Goal: Task Accomplishment & Management: Use online tool/utility

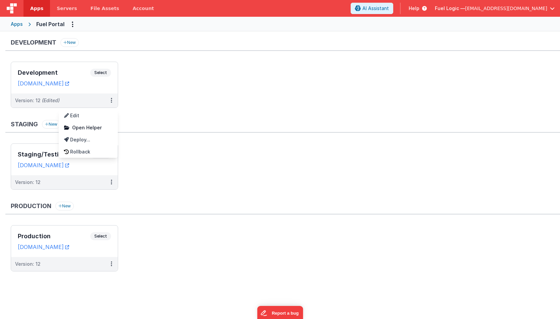
click at [179, 112] on div at bounding box center [280, 159] width 560 height 319
click at [80, 77] on div "Development Select" at bounding box center [64, 74] width 93 height 11
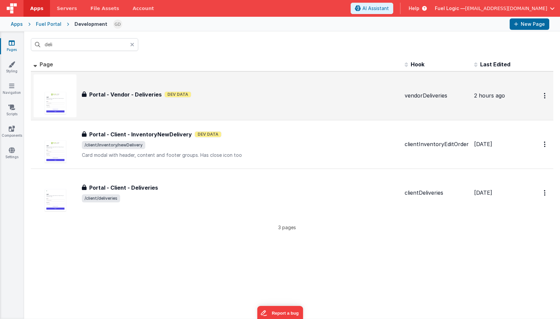
click at [204, 97] on div "Portal - Vendor - Deliveries Dev Data" at bounding box center [240, 95] width 317 height 8
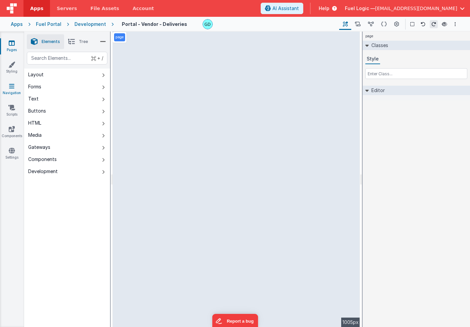
click at [8, 89] on link "Navigation" at bounding box center [12, 89] width 24 height 13
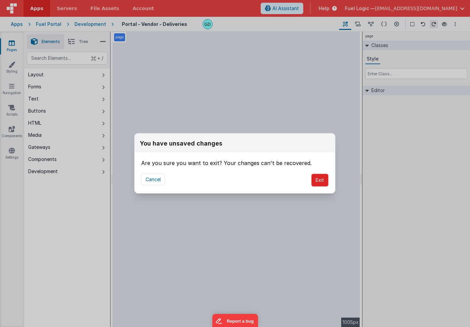
click at [320, 179] on button "Exit" at bounding box center [319, 180] width 17 height 13
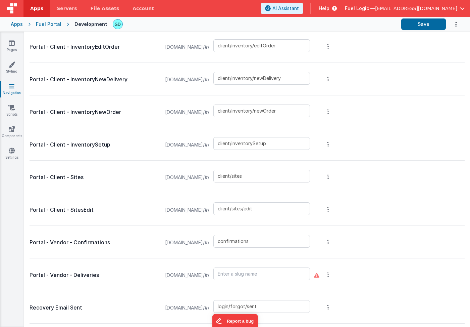
scroll to position [712, 0]
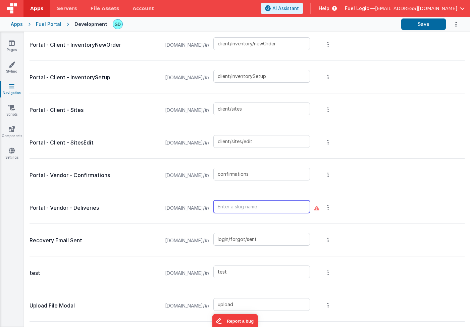
paste input "vendor/deliveries"
type input "vendor/deliveries"
click at [427, 24] on button "Save" at bounding box center [423, 23] width 45 height 11
click at [291, 208] on input "text" at bounding box center [261, 206] width 97 height 13
paste input "vendor/deliveries"
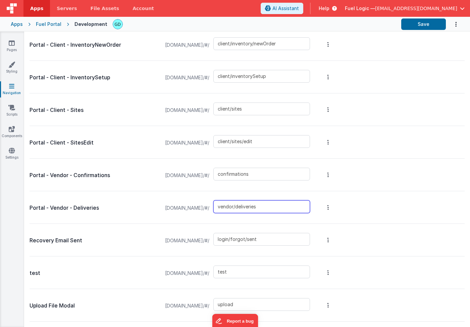
type input "vendor/deliveries"
click at [379, 208] on div "Portal - Vendor - Deliveries [DOMAIN_NAME]/#/ vendor/deliveries" at bounding box center [247, 207] width 435 height 33
click at [333, 208] on button "Options" at bounding box center [328, 207] width 9 height 27
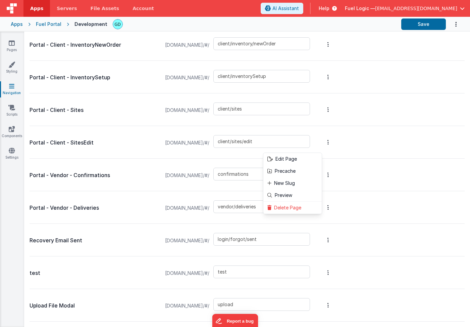
click at [382, 204] on button at bounding box center [235, 163] width 470 height 327
click at [417, 20] on button "Save" at bounding box center [423, 23] width 45 height 11
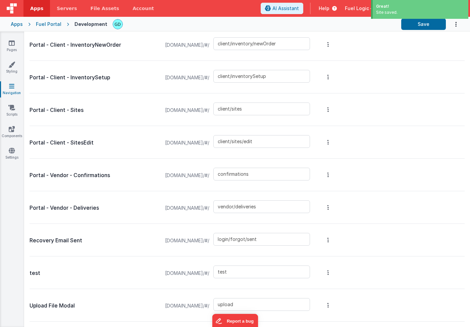
click at [201, 208] on span "[DOMAIN_NAME]/#/" at bounding box center [187, 208] width 52 height 26
click at [7, 67] on link "Styling" at bounding box center [12, 67] width 24 height 13
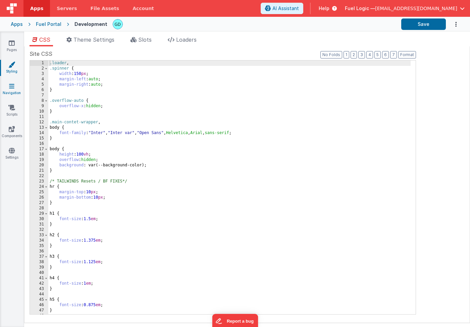
click at [12, 89] on icon at bounding box center [11, 86] width 5 height 7
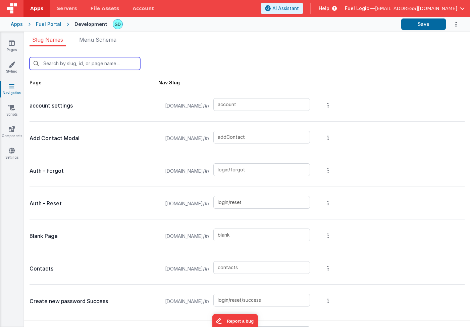
click at [88, 61] on input "text" at bounding box center [85, 63] width 111 height 13
type input "v"
type input "invoices"
type input "invoices_simple"
type input "invoices_tab"
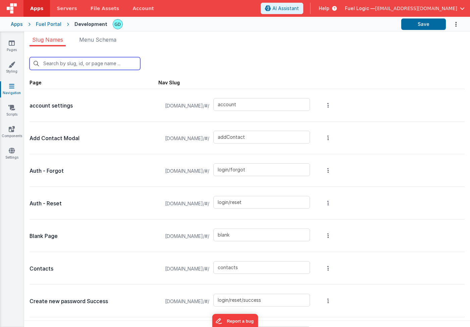
type input "invoicesdetail"
type input "login/verify"
type input "client/deliveries"
type input "client/inventory"
type input "client/inventory/edit"
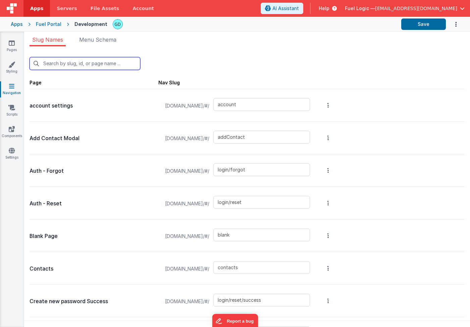
type input "client/inventory/editOrder"
type input "client/inventory/newDelivery"
type input "client/inventory/newOrder"
type input "client/inventorySetup"
type input "confirmations"
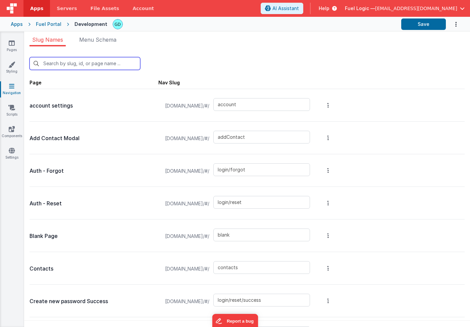
type input "vendor/deliveries"
type input "login/forgot/sent"
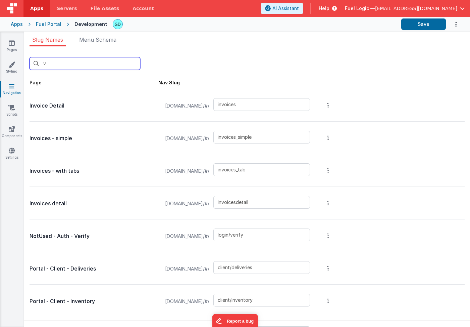
type input "ve"
type input "login/verify"
type input "client/deliveries"
type input "client/inventory"
type input "client/inventory/edit"
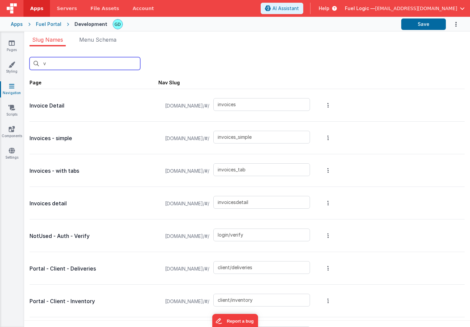
type input "client/inventory/editOrder"
type input "client/inventory/newDelivery"
type input "client/inventory/newOrder"
type input "client/inventorySetup"
type input "confirmations"
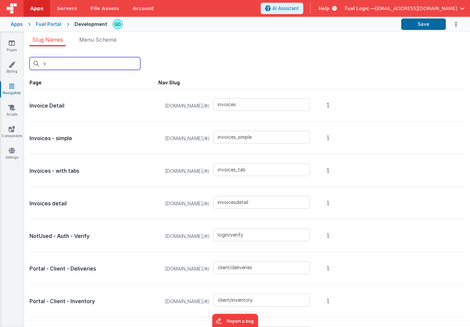
type input "vendor/deliveries"
type input "login/forgot/sent"
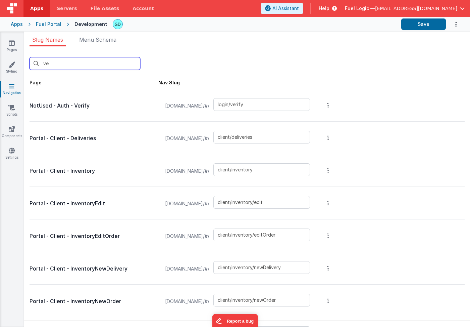
type input "ven"
type input "client/inventory"
type input "client/inventory/edit"
type input "client/inventory/editOrder"
type input "client/inventory/newDelivery"
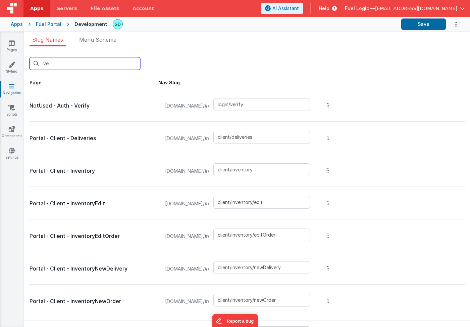
type input "client/inventory/newOrder"
type input "client/inventorySetup"
type input "confirmations"
type input "vendor/deliveries"
type input "vend"
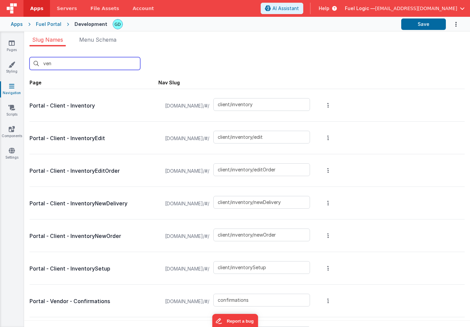
type input "confirmations"
type input "vendor/deliveries"
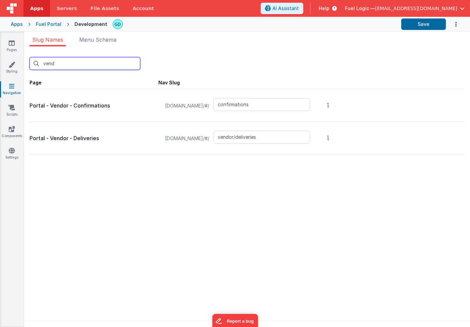
type input "vend"
click at [303, 189] on div "vend New Slug Page Nav Slug Portal - Vendor - Confirmations [DOMAIN_NAME]/#/ co…" at bounding box center [247, 188] width 446 height 284
click at [44, 24] on div "Fuel Portal" at bounding box center [49, 24] width 26 height 7
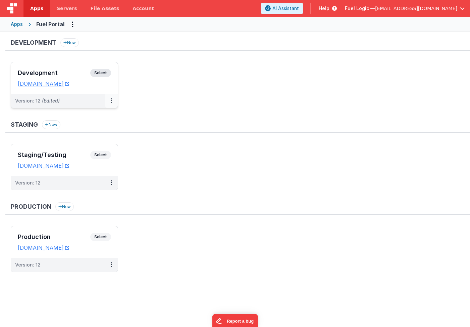
click at [111, 100] on icon at bounding box center [111, 100] width 1 height 0
click at [95, 128] on span "Open Helper" at bounding box center [87, 128] width 30 height 6
click at [61, 72] on div at bounding box center [235, 163] width 470 height 327
click at [52, 75] on h3 "Development" at bounding box center [54, 72] width 72 height 7
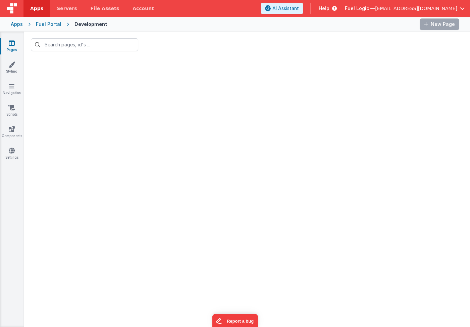
type input "deli"
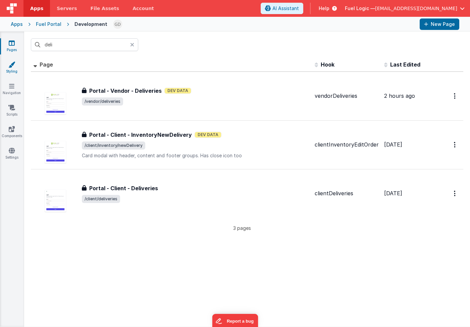
click at [12, 65] on icon at bounding box center [11, 64] width 7 height 7
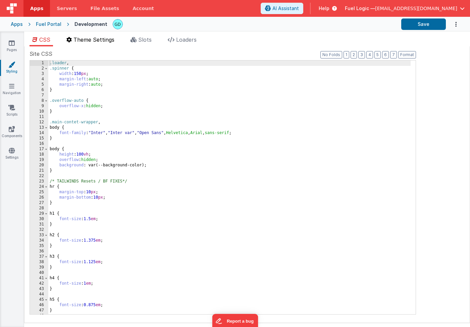
click at [86, 39] on span "Theme Settings" at bounding box center [93, 39] width 41 height 7
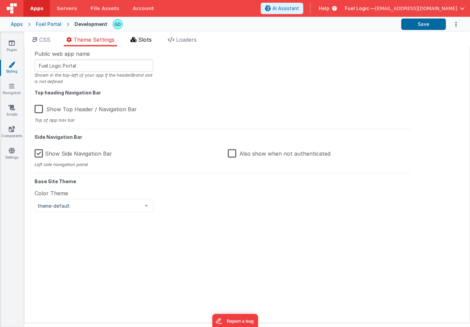
click at [138, 40] on li "Slots" at bounding box center [141, 41] width 27 height 11
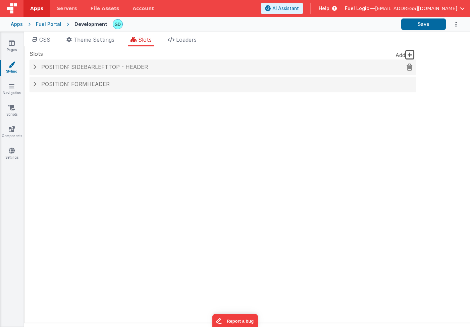
click at [85, 68] on span "Position: sidebarLeftTop - header" at bounding box center [94, 66] width 107 height 7
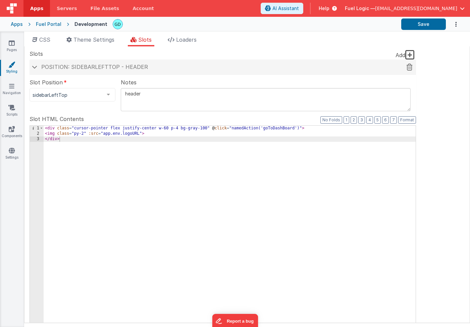
click at [61, 68] on span "Position: sidebarLeftTop - header" at bounding box center [94, 66] width 107 height 7
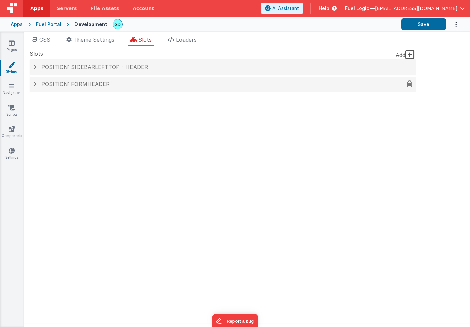
click at [83, 88] on div "Position: formHeader" at bounding box center [223, 84] width 387 height 15
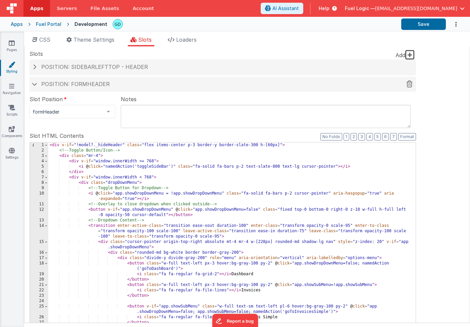
click at [83, 88] on div "Position: formHeader" at bounding box center [223, 84] width 387 height 15
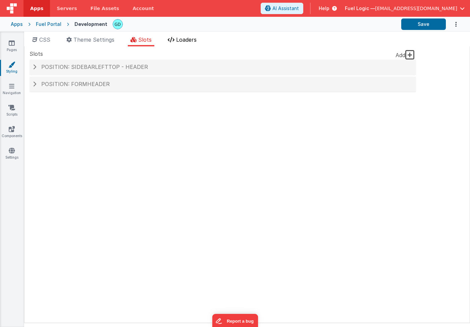
click at [187, 42] on span "Loaders" at bounding box center [186, 39] width 20 height 7
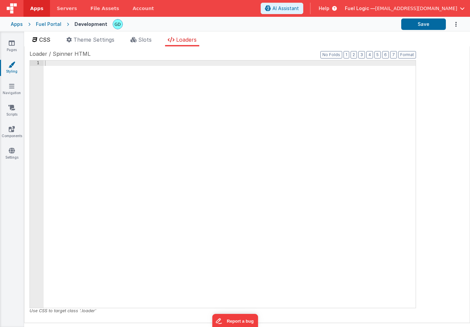
click at [52, 40] on li "CSS" at bounding box center [41, 41] width 23 height 11
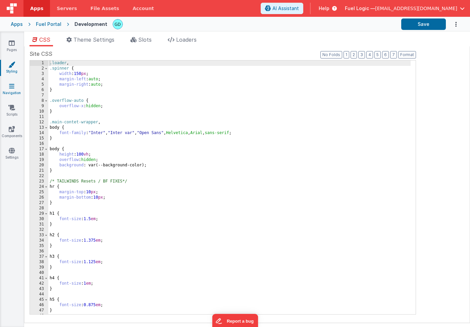
click at [10, 86] on icon at bounding box center [11, 86] width 5 height 7
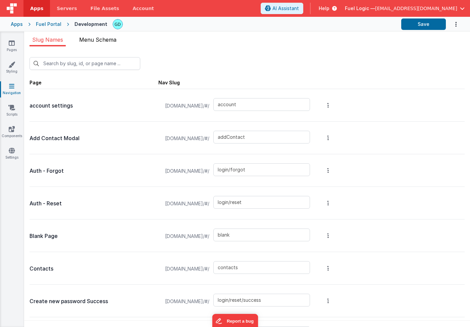
click at [106, 41] on span "Menu Schema" at bounding box center [97, 39] width 37 height 7
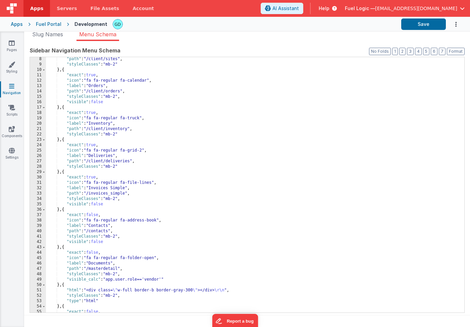
scroll to position [78, 0]
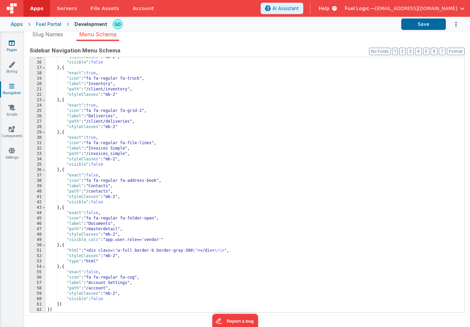
click at [9, 46] on link "Pages" at bounding box center [12, 46] width 24 height 13
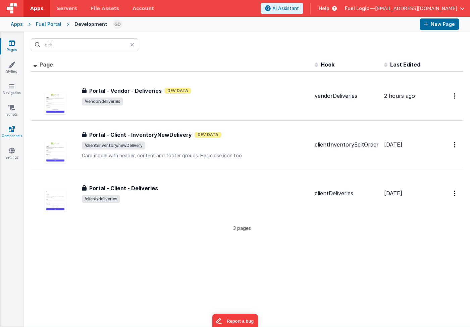
click at [10, 135] on link "Components" at bounding box center [12, 132] width 24 height 13
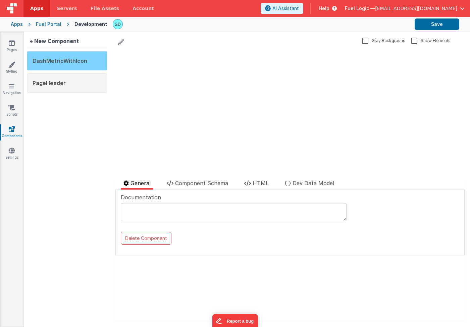
click at [59, 64] on span "DashMetricWithIcon" at bounding box center [60, 60] width 55 height 7
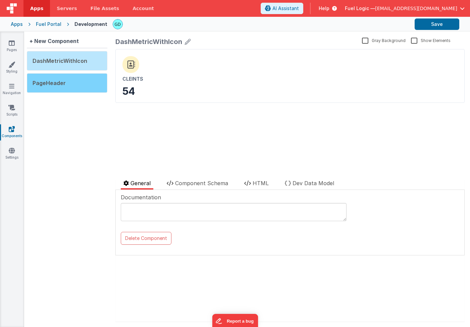
click at [58, 84] on span "PageHeader" at bounding box center [49, 83] width 33 height 7
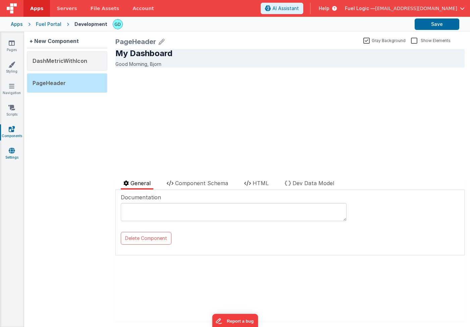
click at [14, 152] on icon at bounding box center [12, 150] width 6 height 7
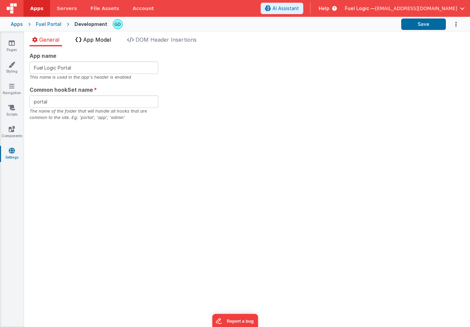
click at [106, 40] on span "App Model" at bounding box center [97, 39] width 28 height 7
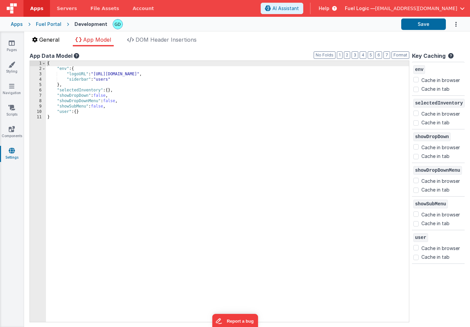
click at [57, 37] on span "General" at bounding box center [49, 39] width 20 height 7
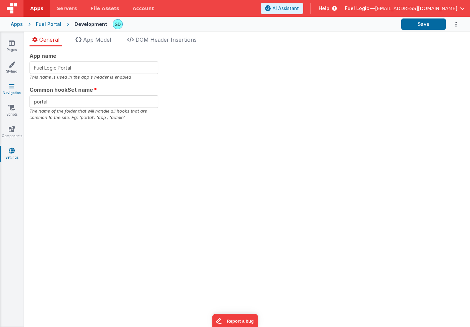
click at [18, 84] on link "Navigation" at bounding box center [12, 89] width 24 height 13
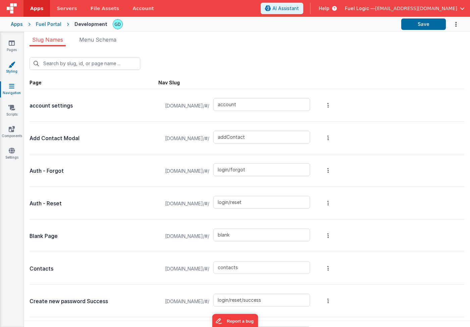
click at [6, 69] on link "Styling" at bounding box center [12, 67] width 24 height 13
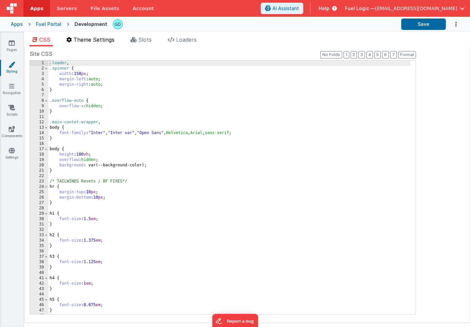
click at [97, 43] on span "Theme Settings" at bounding box center [93, 39] width 41 height 7
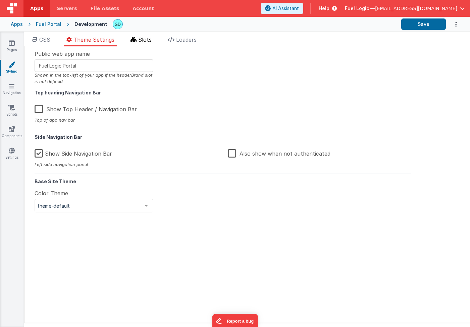
click at [141, 41] on span "Slots" at bounding box center [144, 39] width 13 height 7
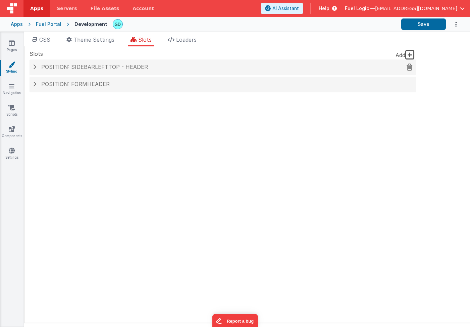
click at [118, 64] on span "Position: sidebarLeftTop - header" at bounding box center [94, 66] width 107 height 7
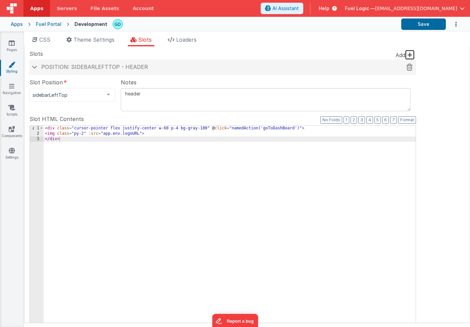
click at [101, 70] on div "Position: sidebarLeftTop - header" at bounding box center [223, 66] width 387 height 15
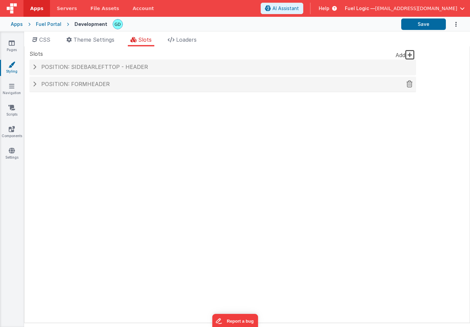
click at [101, 86] on span "Position: formHeader" at bounding box center [75, 84] width 68 height 7
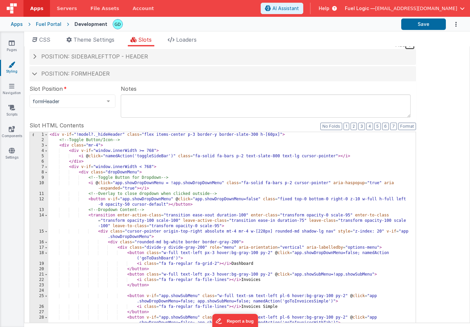
scroll to position [6, 0]
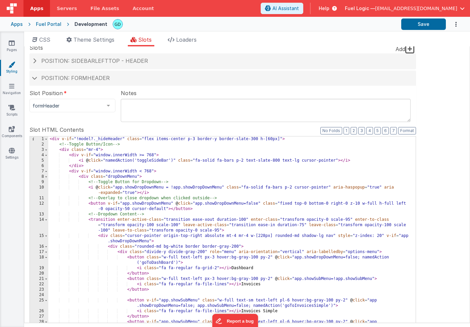
click at [88, 24] on div "Development" at bounding box center [91, 24] width 33 height 7
click at [17, 43] on link "Pages" at bounding box center [12, 46] width 24 height 13
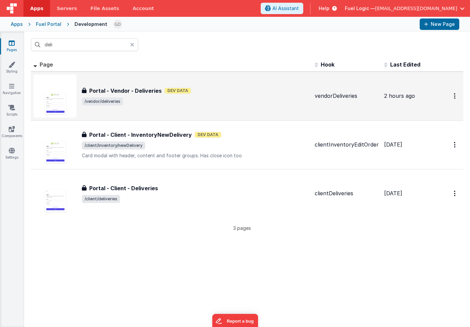
click at [203, 100] on span "/vendor/deliveries" at bounding box center [196, 101] width 228 height 8
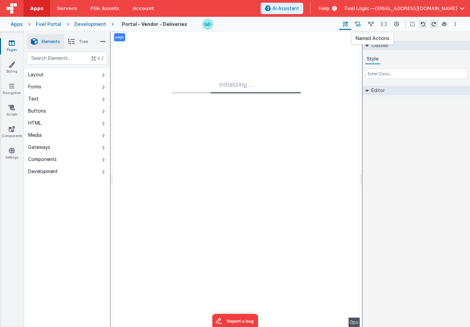
click at [357, 22] on icon at bounding box center [358, 24] width 6 height 7
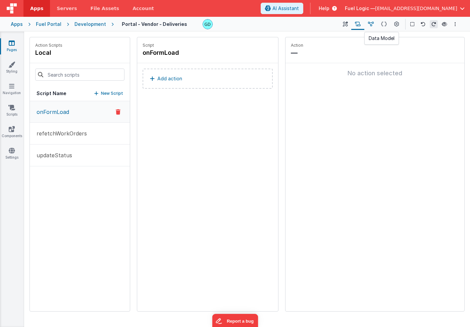
click at [374, 26] on icon at bounding box center [371, 24] width 6 height 7
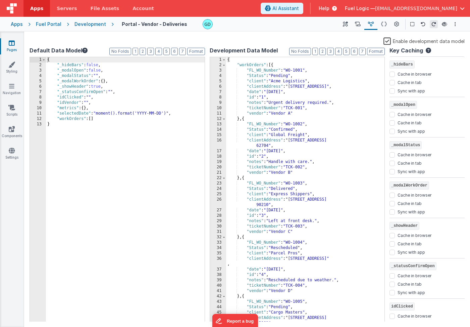
click at [80, 88] on div "{ "_hideBars" : false , "_modalOpen" : false , "_modalStatus" : "" , "_modalWor…" at bounding box center [125, 194] width 159 height 275
click at [100, 41] on div "Enable development data model" at bounding box center [247, 41] width 435 height 9
